Goal: Task Accomplishment & Management: Manage account settings

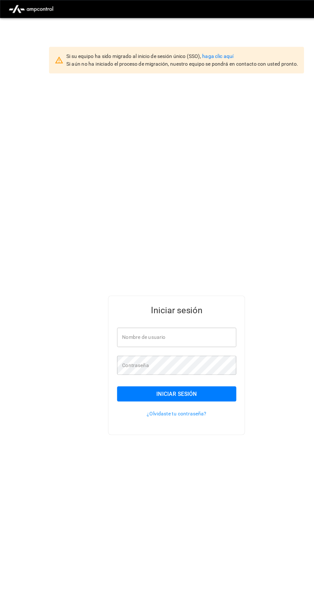
click at [183, 308] on input "Nombre de usuario" at bounding box center [157, 299] width 106 height 17
type input "**********"
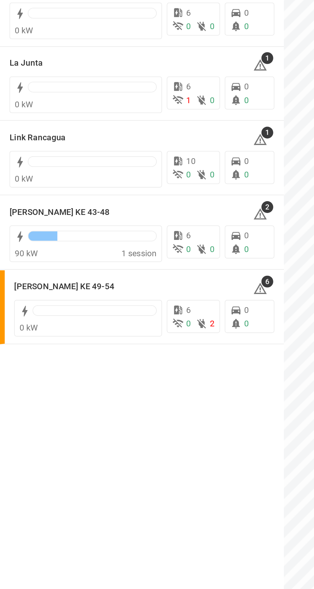
click at [41, 172] on h6 "[PERSON_NAME] KE 43-48" at bounding box center [32, 173] width 54 height 7
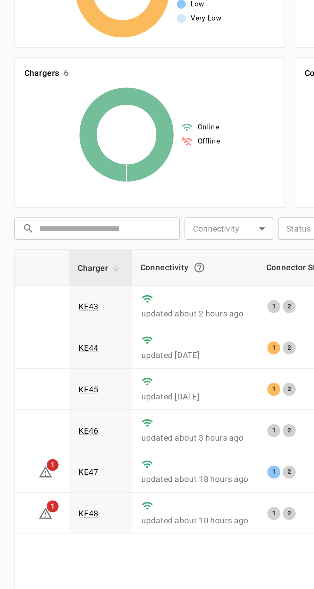
scroll to position [0, 21]
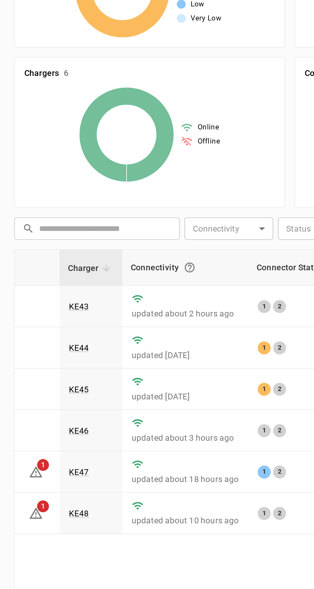
click at [40, 307] on link "KE46" at bounding box center [42, 307] width 11 height 5
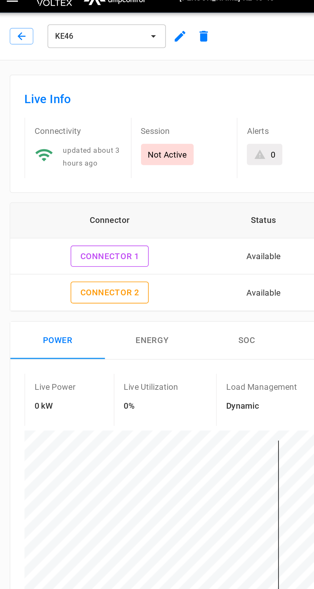
click at [101, 31] on icon "button" at bounding box center [100, 29] width 8 height 8
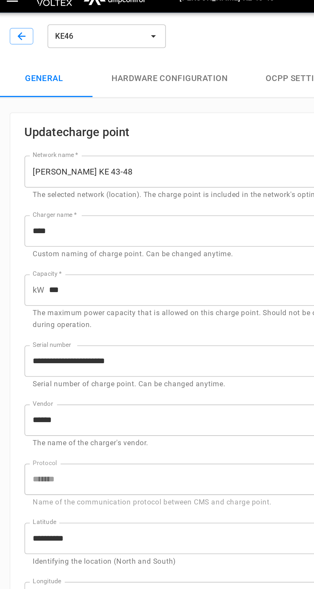
type input "**********"
click at [94, 54] on button "Hardware configuration" at bounding box center [94, 52] width 84 height 20
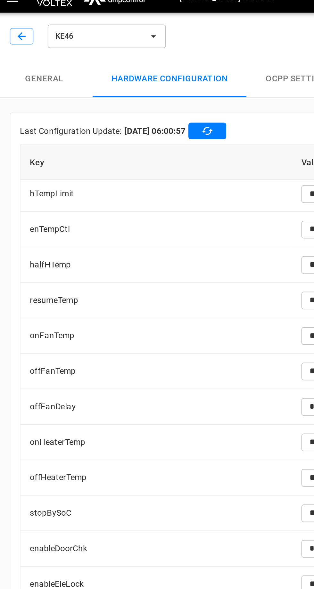
scroll to position [1598, 0]
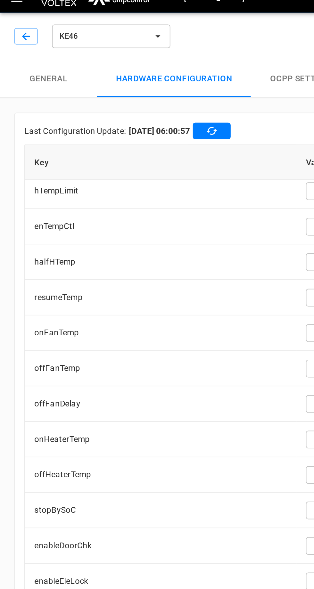
click at [83, 33] on button "KE46" at bounding box center [60, 28] width 64 height 13
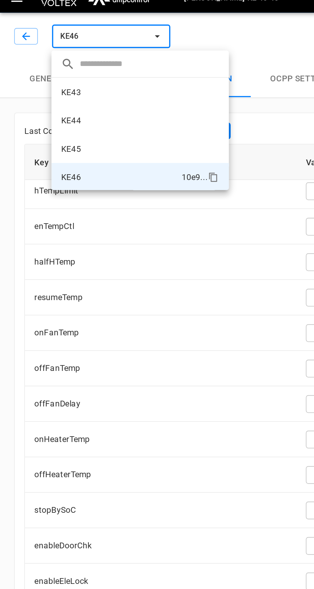
scroll to position [31, 0]
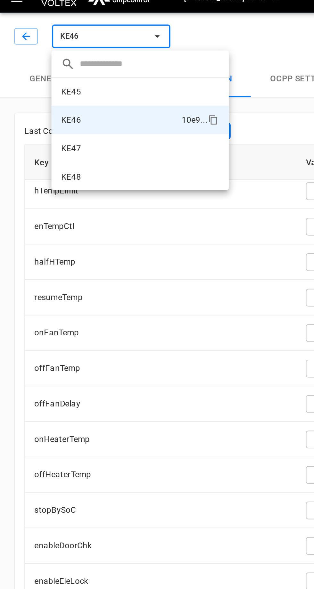
click at [50, 89] on li "KE47 25af ..." at bounding box center [76, 89] width 96 height 15
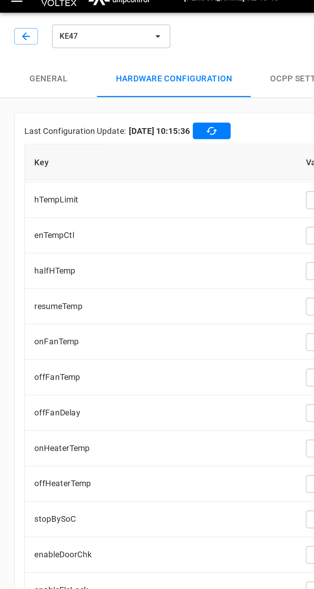
scroll to position [1594, 0]
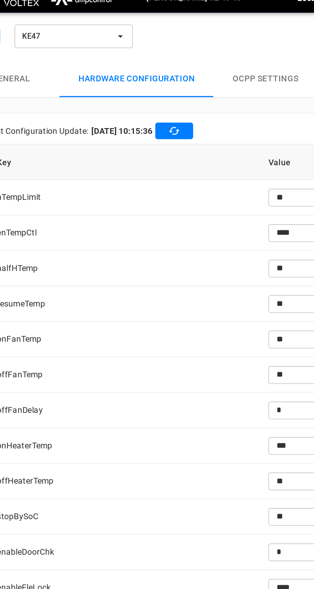
click at [80, 33] on button "KE47" at bounding box center [60, 28] width 64 height 13
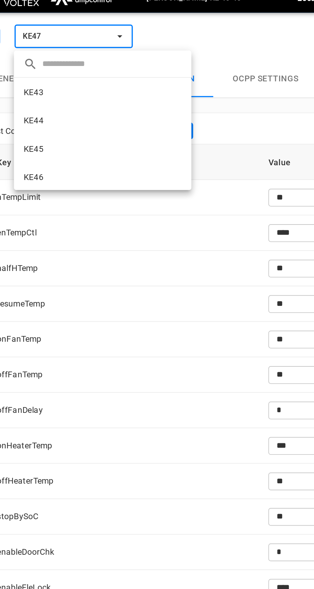
scroll to position [31, 0]
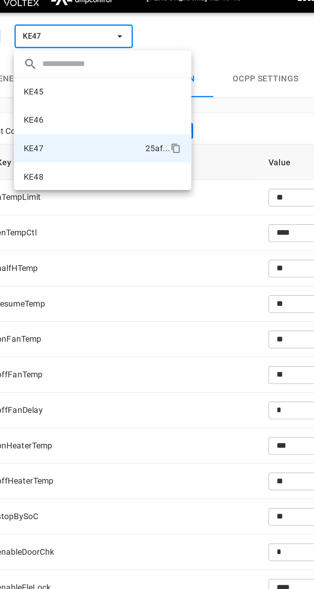
click at [46, 104] on li "KE48 13af ..." at bounding box center [76, 104] width 96 height 15
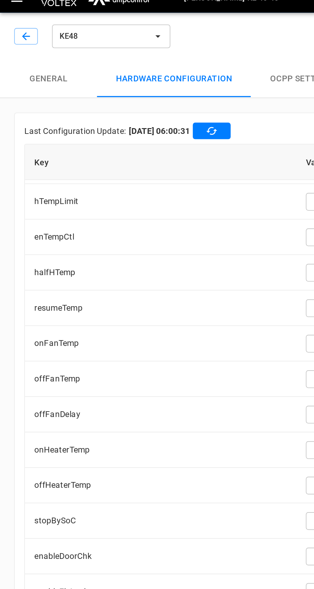
scroll to position [1599, 0]
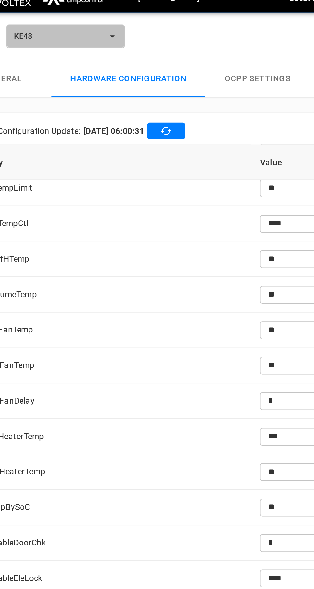
click at [73, 29] on span "KE48" at bounding box center [55, 28] width 47 height 7
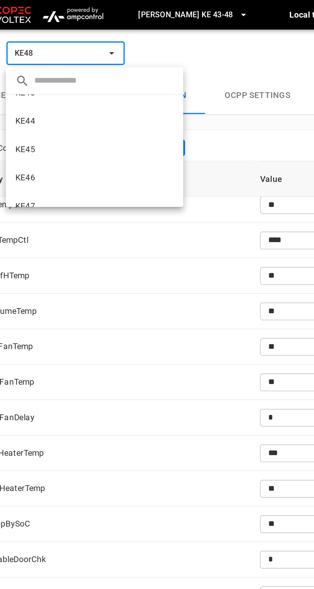
scroll to position [4, 0]
click at [40, 85] on p "KE45" at bounding box center [38, 85] width 11 height 6
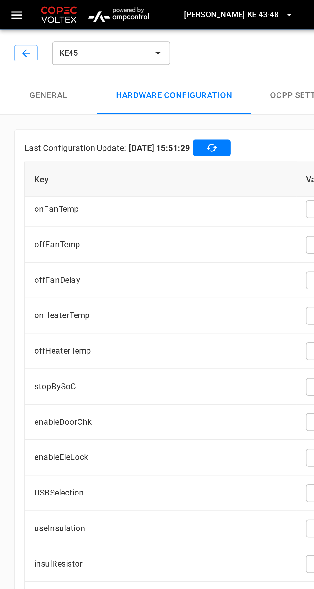
scroll to position [1540, 0]
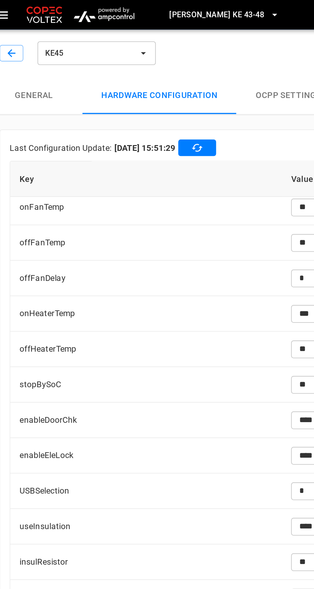
click at [82, 31] on button "KE45" at bounding box center [60, 28] width 64 height 13
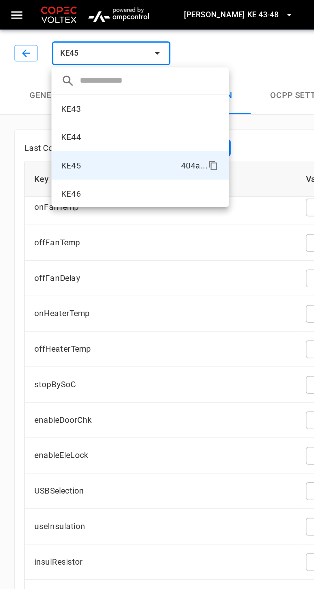
click at [82, 31] on div at bounding box center [157, 294] width 314 height 589
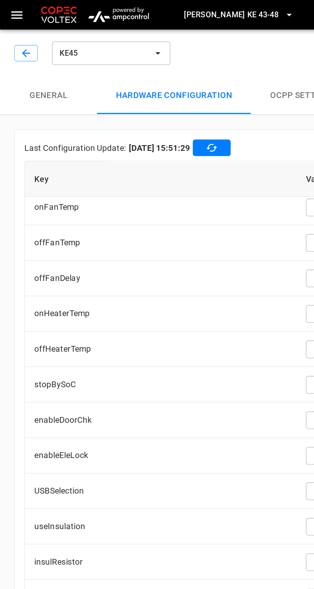
click at [81, 31] on button "KE45" at bounding box center [60, 28] width 64 height 13
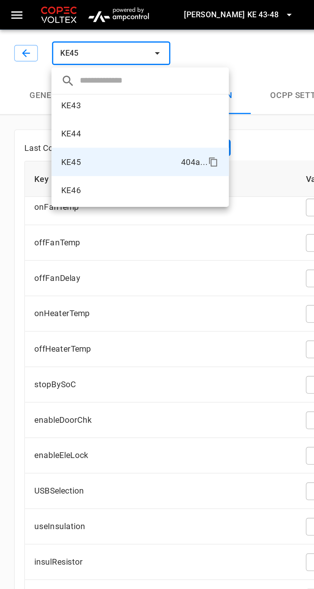
scroll to position [2, 0]
click at [45, 71] on li "KE44 e85f ..." at bounding box center [76, 72] width 96 height 15
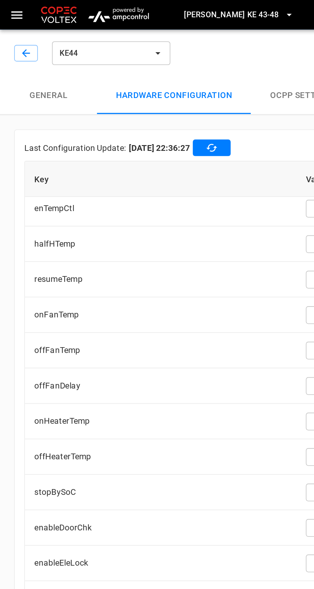
scroll to position [1484, 0]
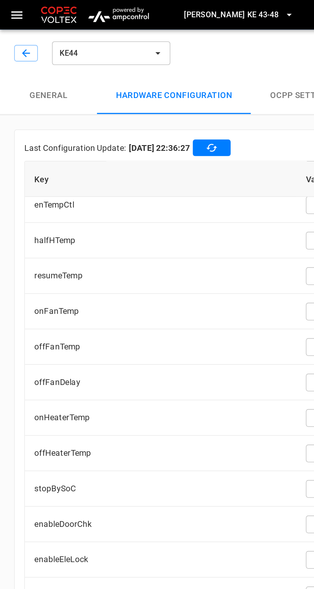
click at [83, 31] on icon "button" at bounding box center [85, 29] width 6 height 6
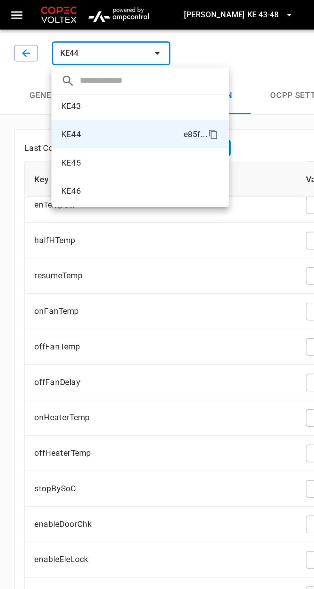
scroll to position [0, 0]
click at [49, 61] on li "KE43 a6bd ..." at bounding box center [76, 58] width 96 height 15
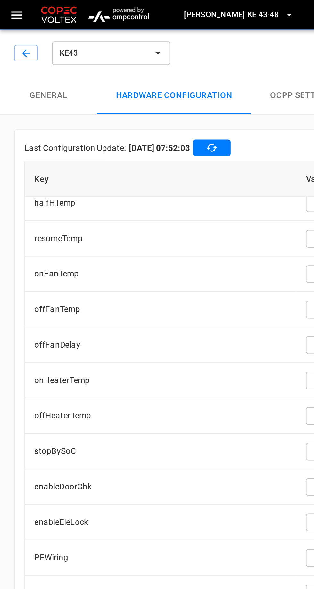
scroll to position [1639, 0]
click at [12, 28] on icon "button" at bounding box center [14, 29] width 6 height 6
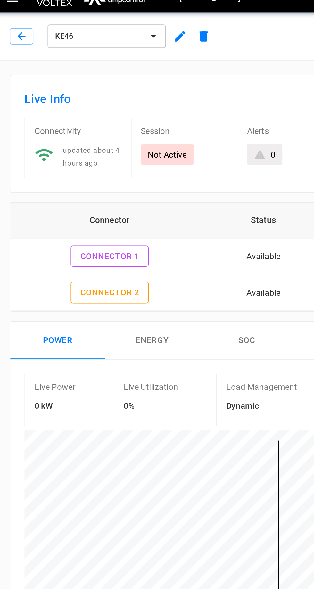
click at [12, 28] on icon "button" at bounding box center [14, 29] width 4 height 4
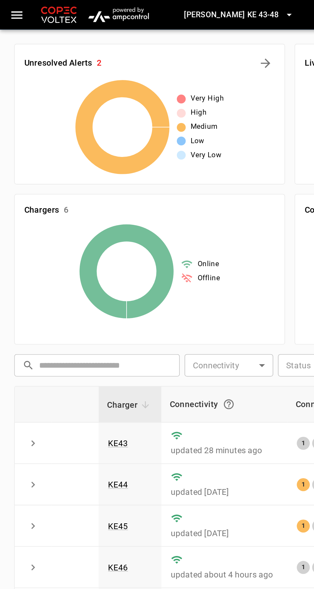
click at [141, 9] on span "[PERSON_NAME] KE 43-48" at bounding box center [125, 7] width 51 height 7
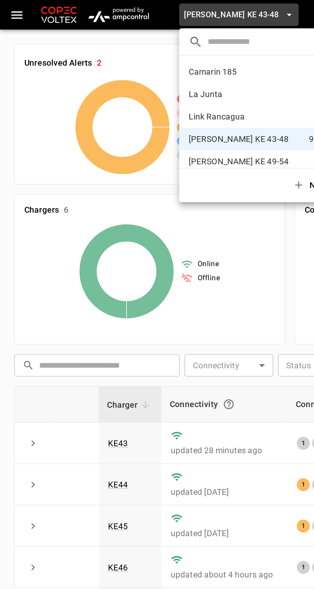
scroll to position [5, 0]
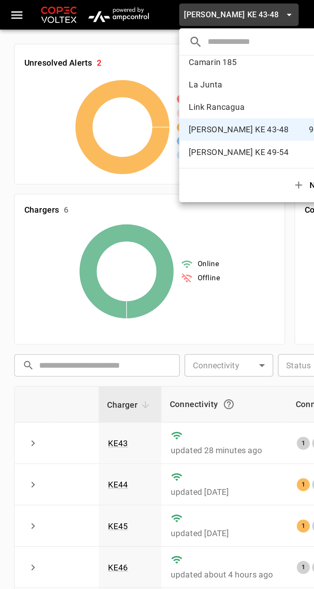
click at [123, 46] on p "La Junta" at bounding box center [133, 46] width 63 height 6
